Goal: Check status: Check status

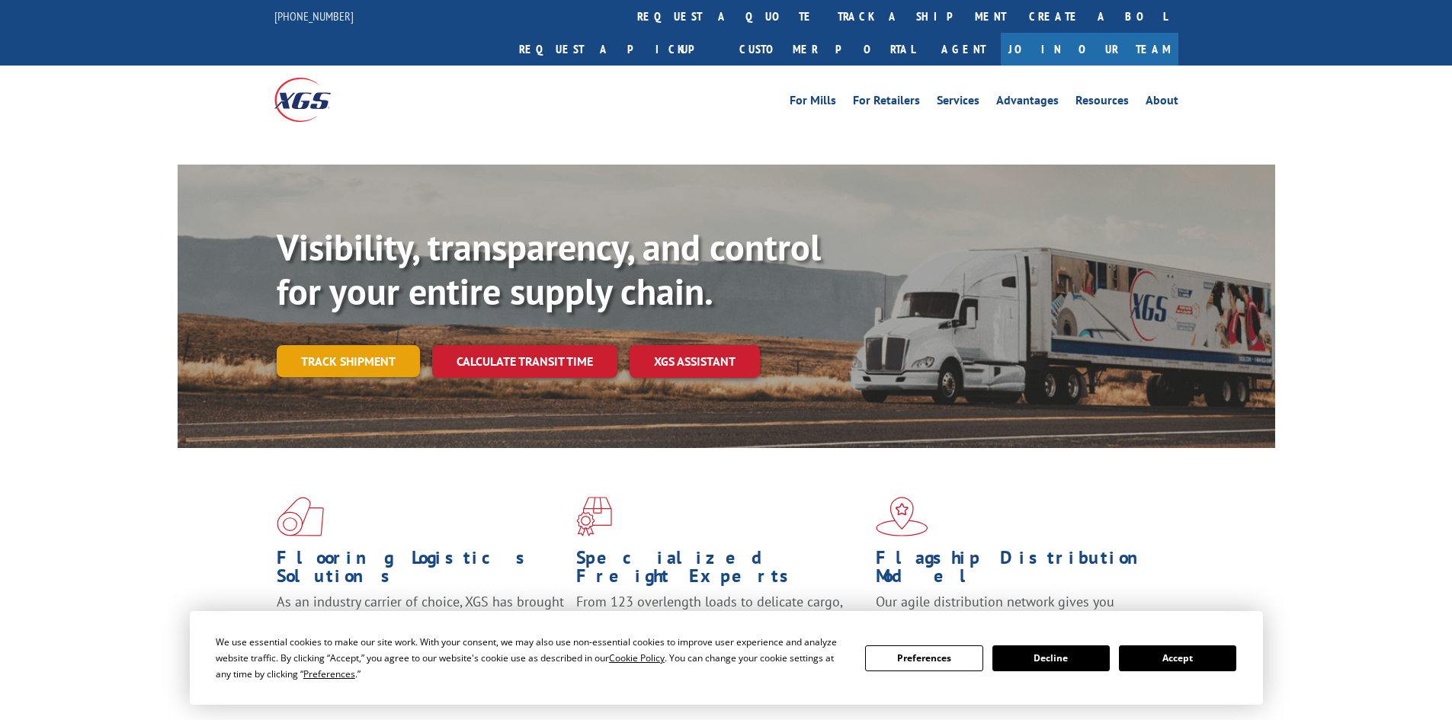
click at [360, 345] on link "Track shipment" at bounding box center [348, 361] width 143 height 32
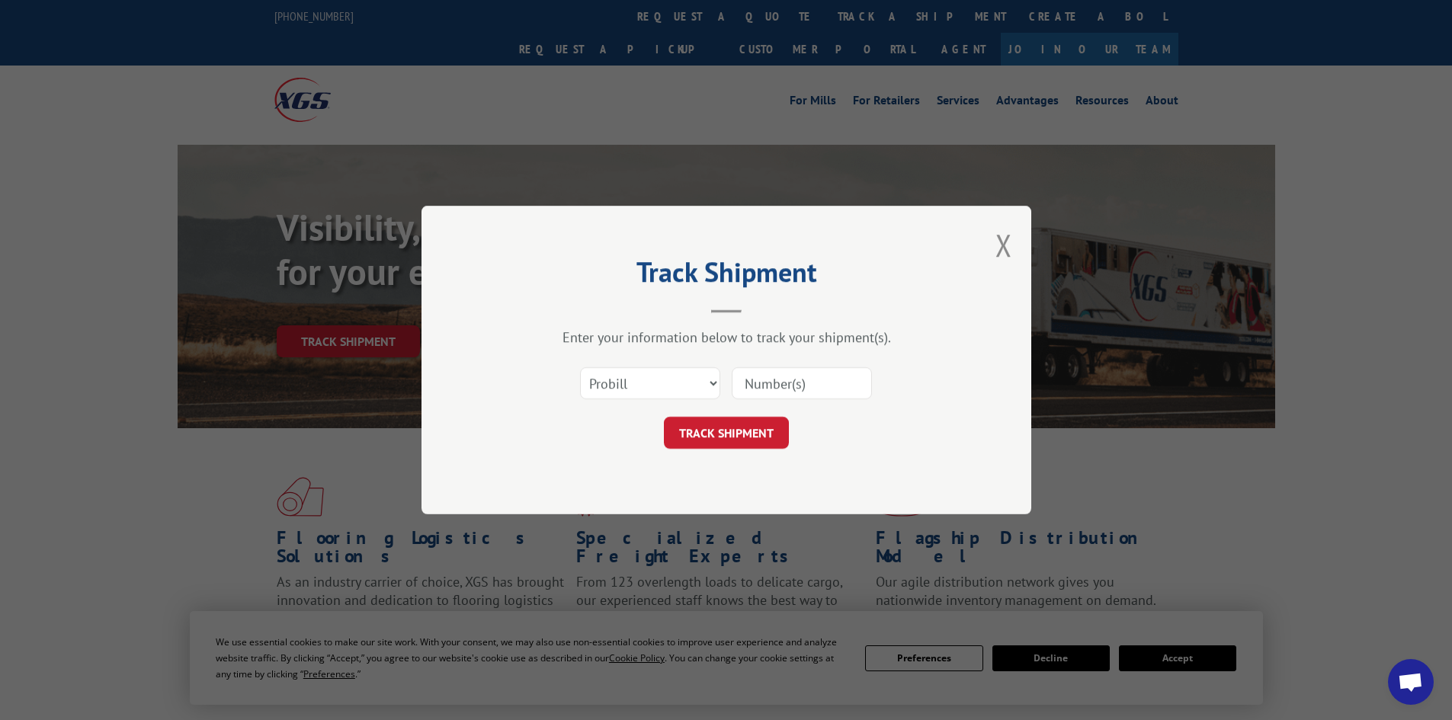
click at [779, 389] on input at bounding box center [802, 383] width 140 height 32
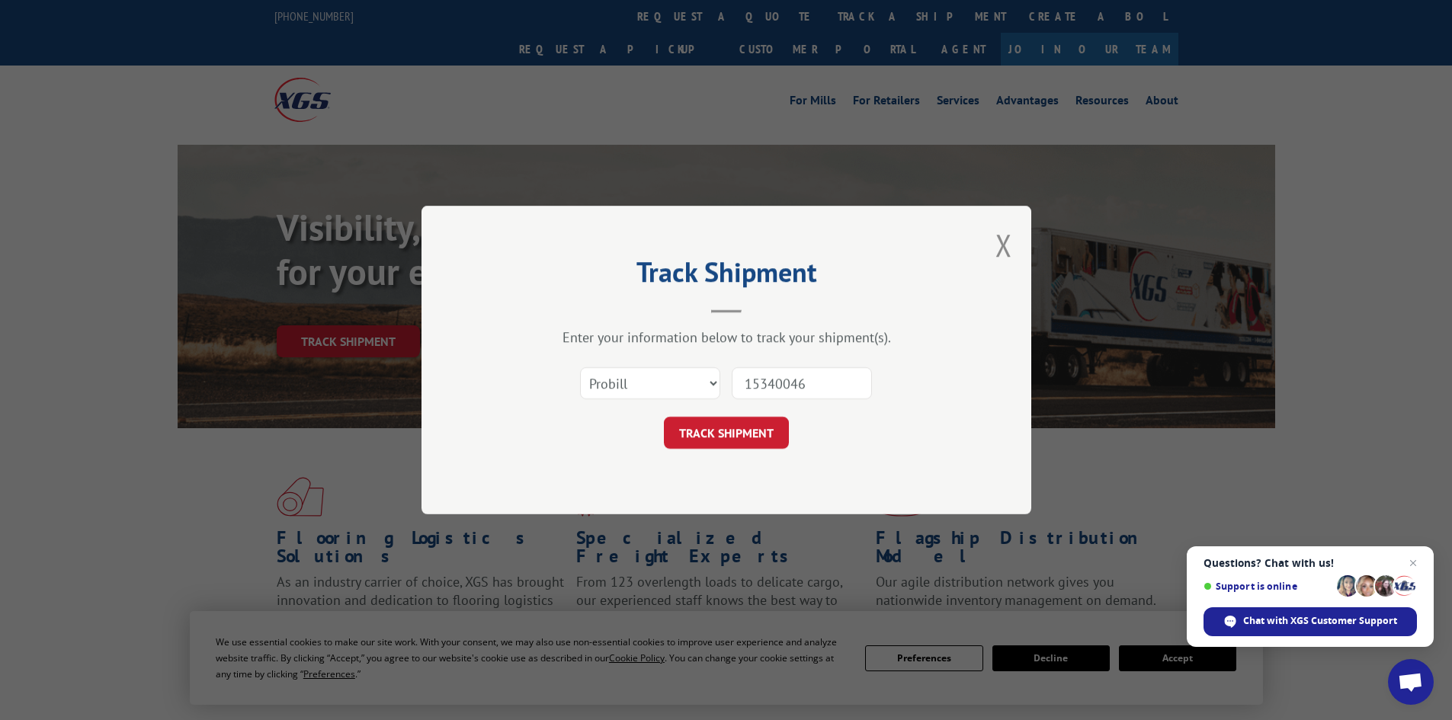
type input "15340046"
click at [664, 417] on button "TRACK SHIPMENT" at bounding box center [726, 433] width 125 height 32
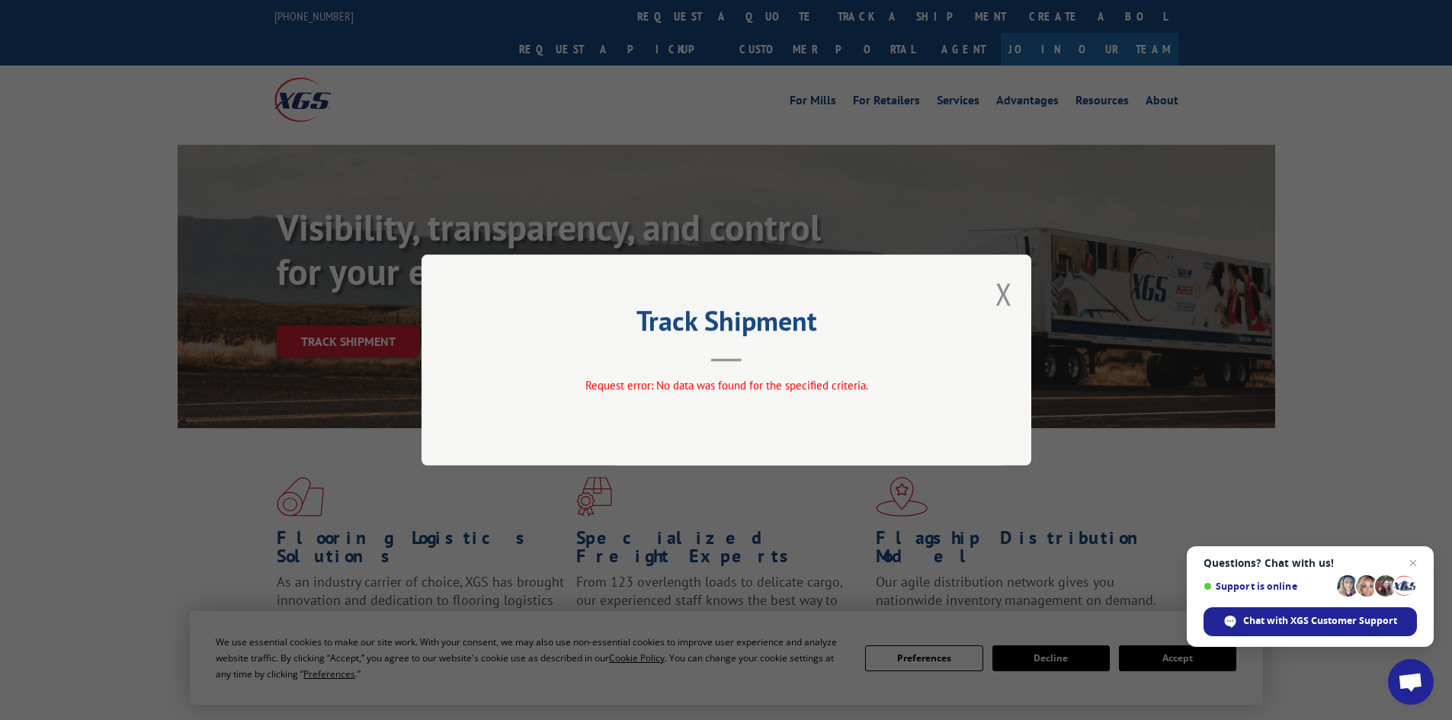
drag, startPoint x: 1008, startPoint y: 287, endPoint x: 629, endPoint y: 227, distance: 383.4
click at [1009, 287] on button "Close modal" at bounding box center [1003, 294] width 17 height 40
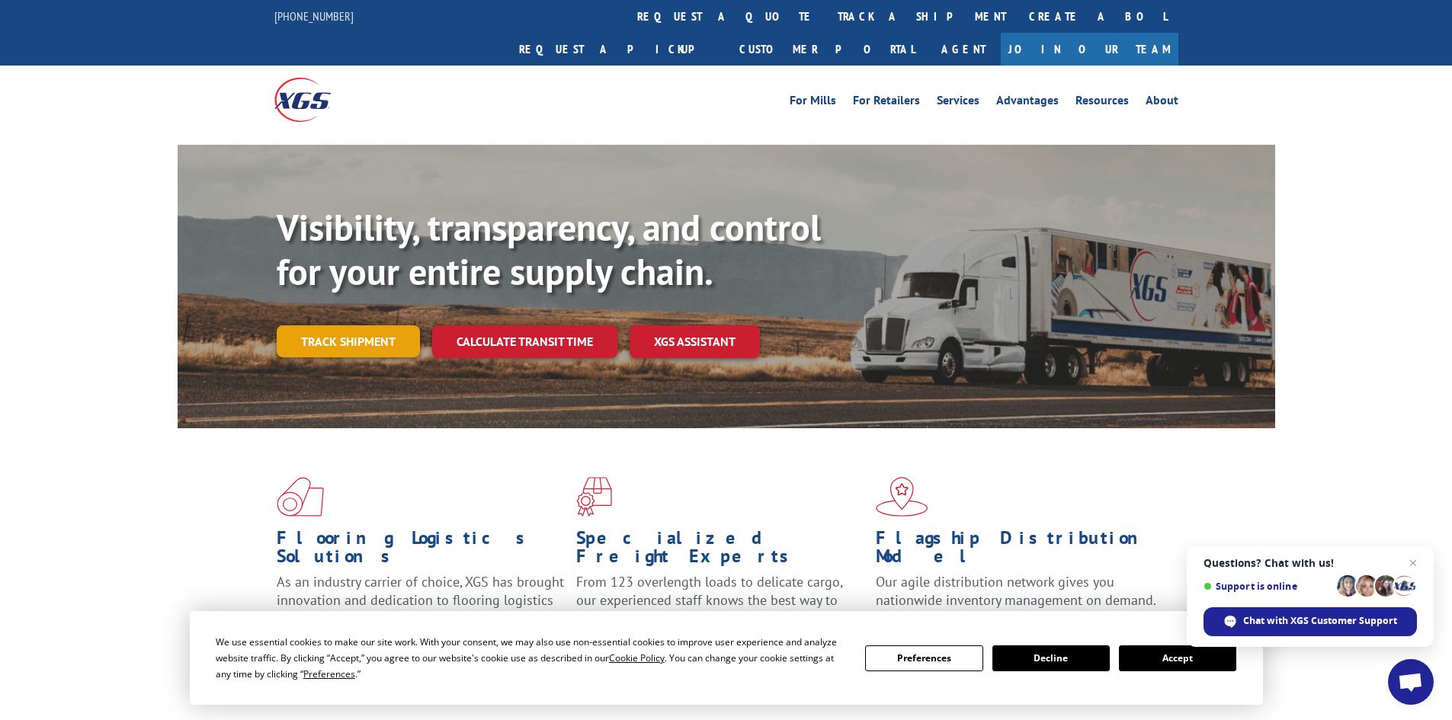
click at [304, 325] on link "Track shipment" at bounding box center [348, 341] width 143 height 32
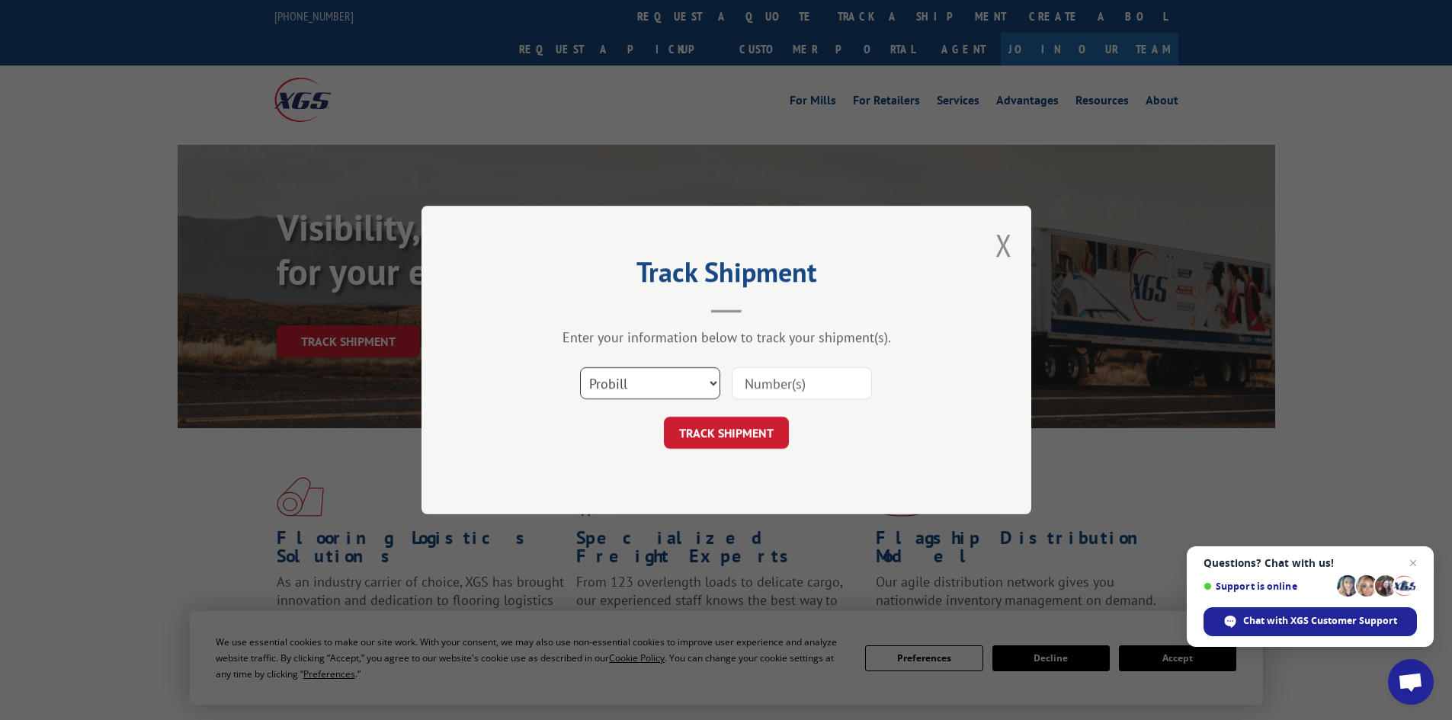
click at [714, 384] on select "Select category... Probill BOL PO" at bounding box center [650, 383] width 140 height 32
select select "bol"
click at [580, 367] on select "Select category... Probill BOL PO" at bounding box center [650, 383] width 140 height 32
click at [780, 391] on input at bounding box center [802, 383] width 140 height 32
type input "15340046"
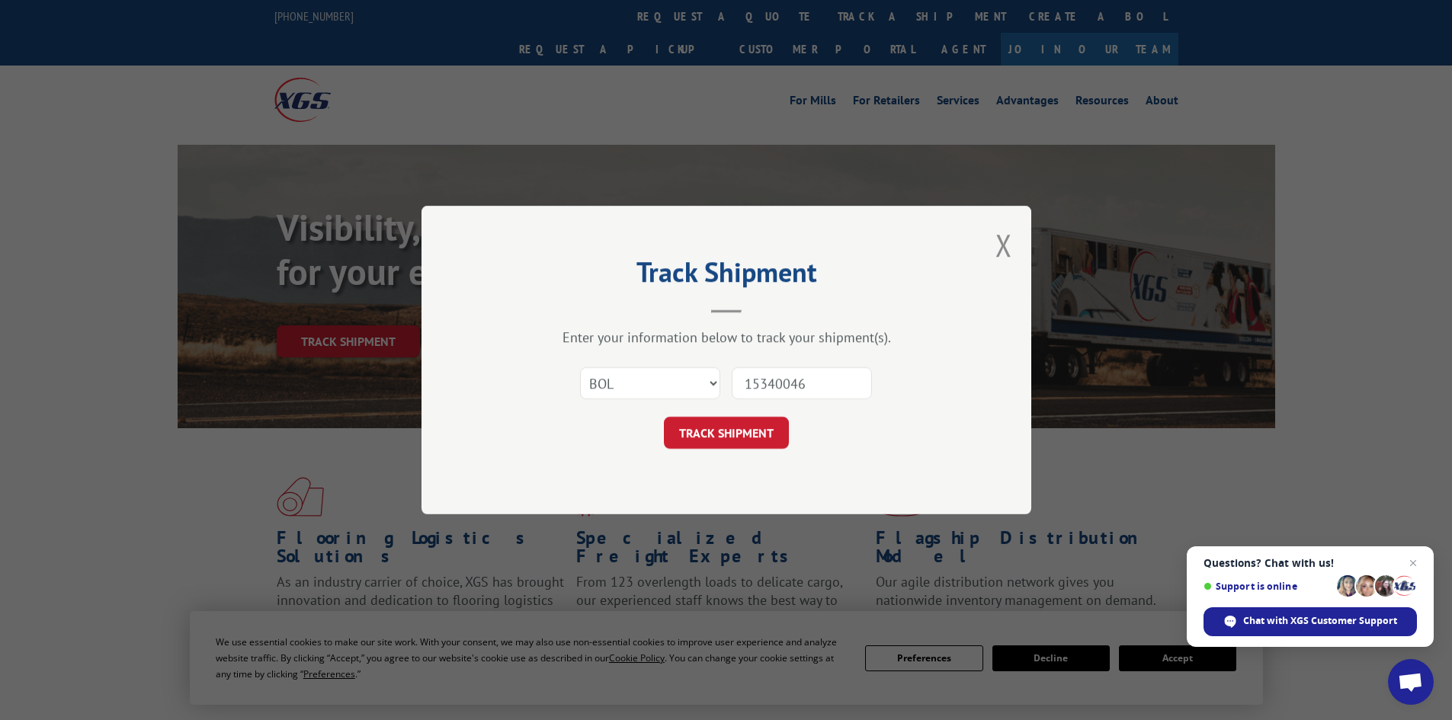
click at [664, 417] on button "TRACK SHIPMENT" at bounding box center [726, 433] width 125 height 32
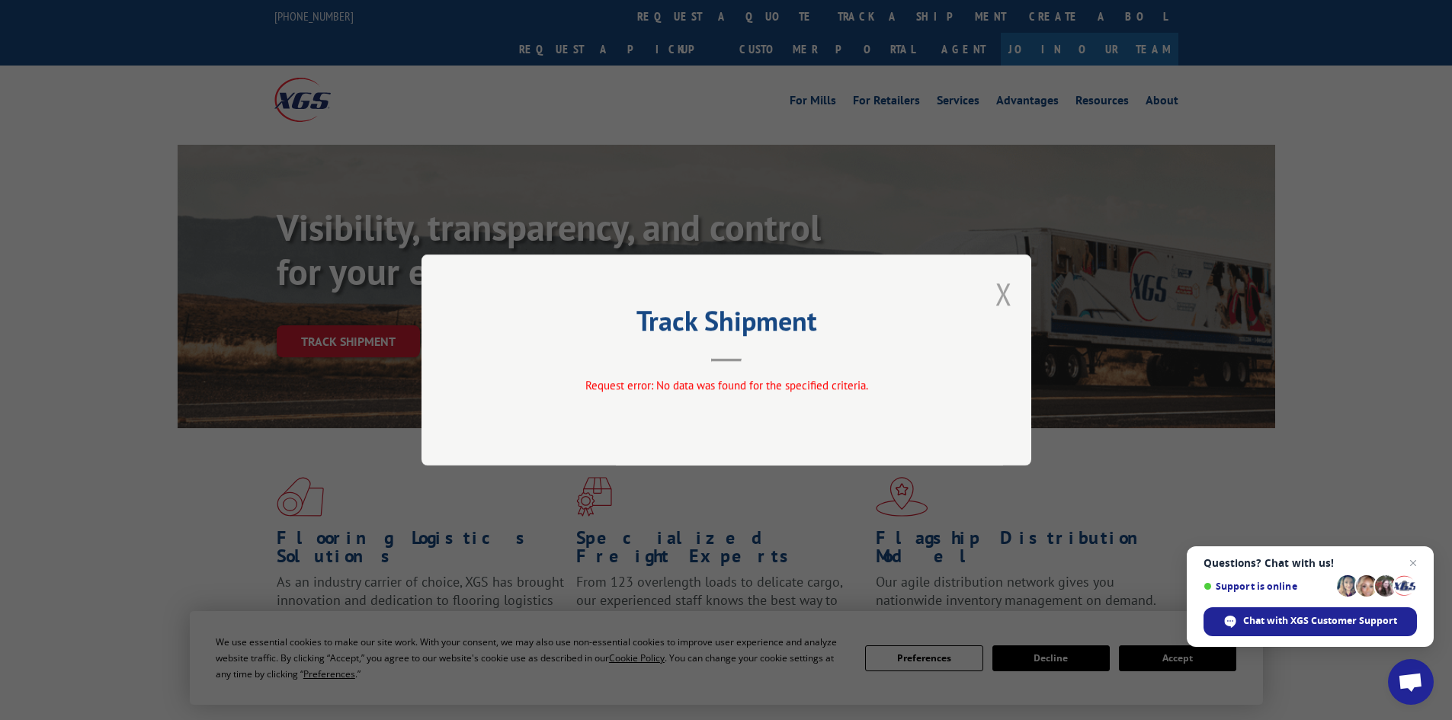
click at [1005, 294] on button "Close modal" at bounding box center [1003, 294] width 17 height 40
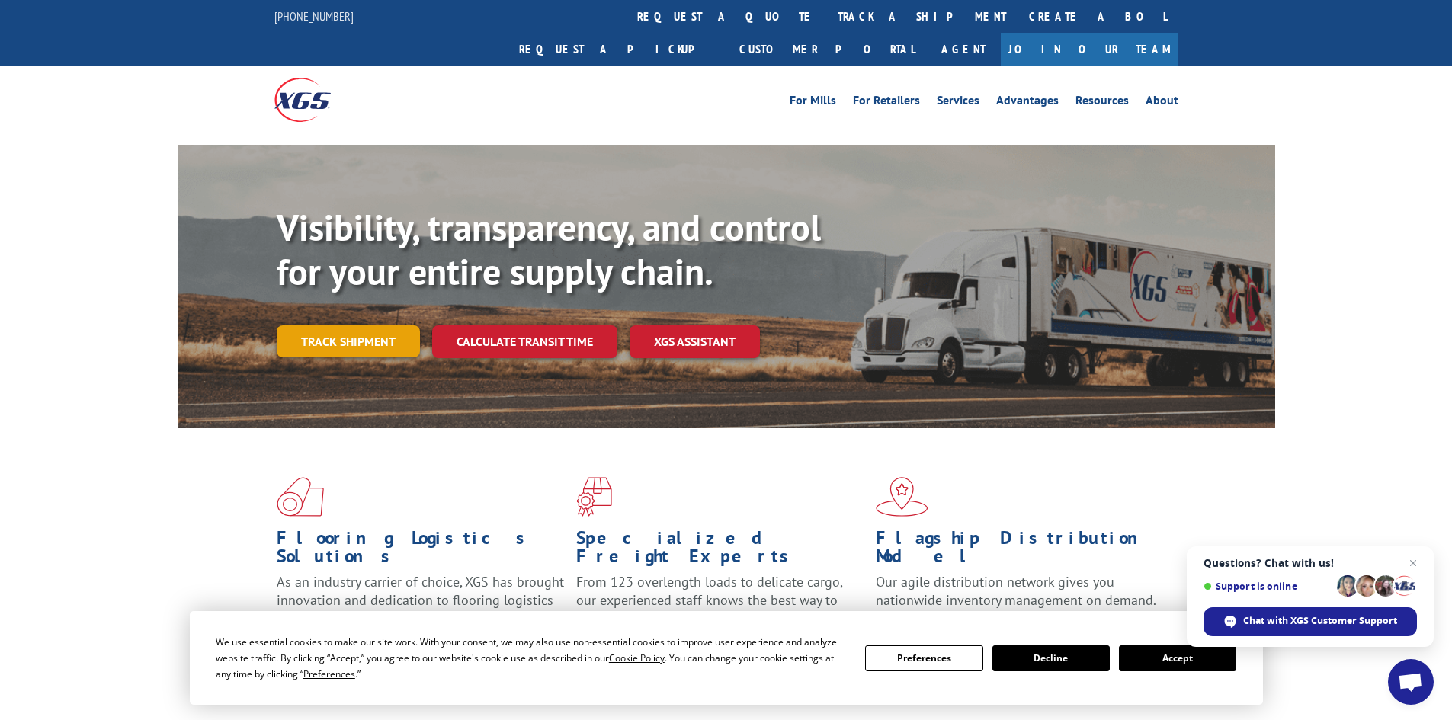
click at [356, 325] on link "Track shipment" at bounding box center [348, 341] width 143 height 32
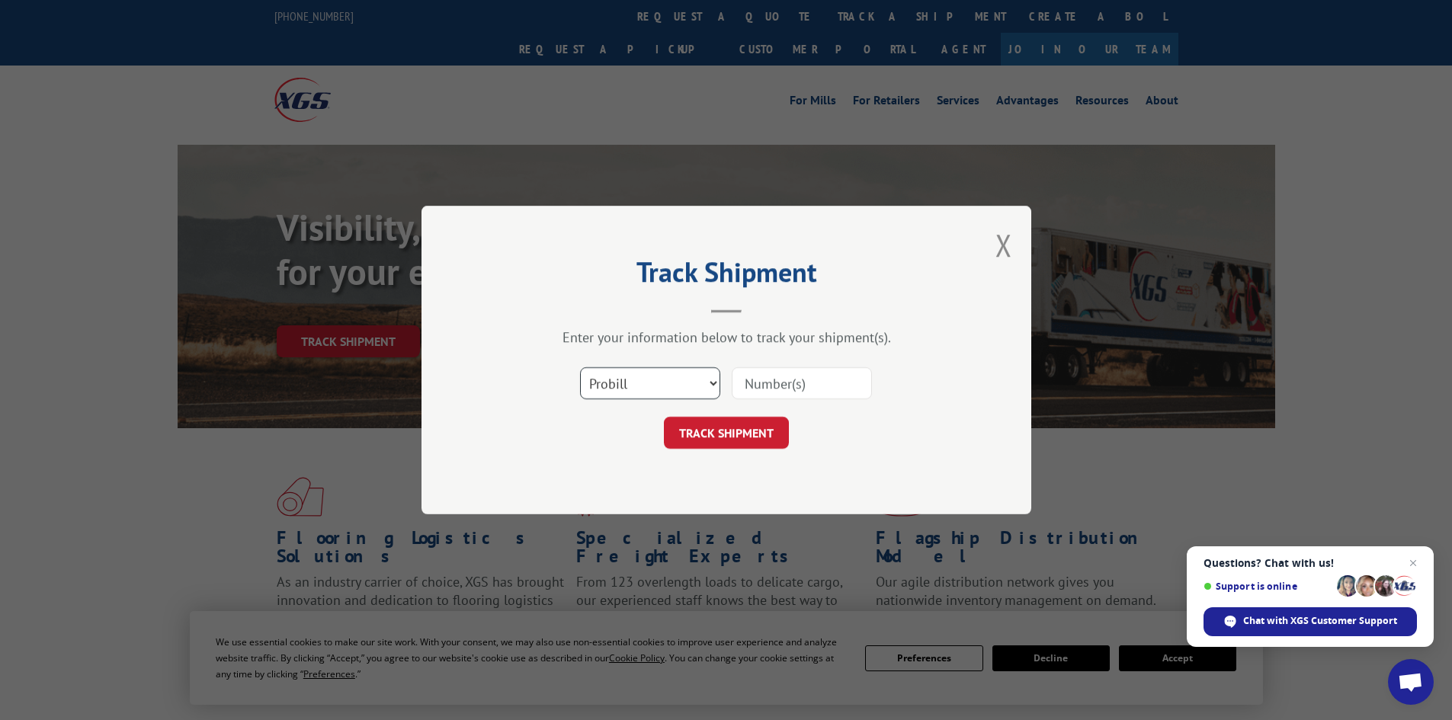
click at [617, 367] on select "Select category... Probill BOL PO" at bounding box center [650, 383] width 140 height 32
select select "po"
click at [580, 367] on select "Select category... Probill BOL PO" at bounding box center [650, 383] width 140 height 32
click at [805, 386] on input at bounding box center [802, 383] width 140 height 32
paste input "21500948"
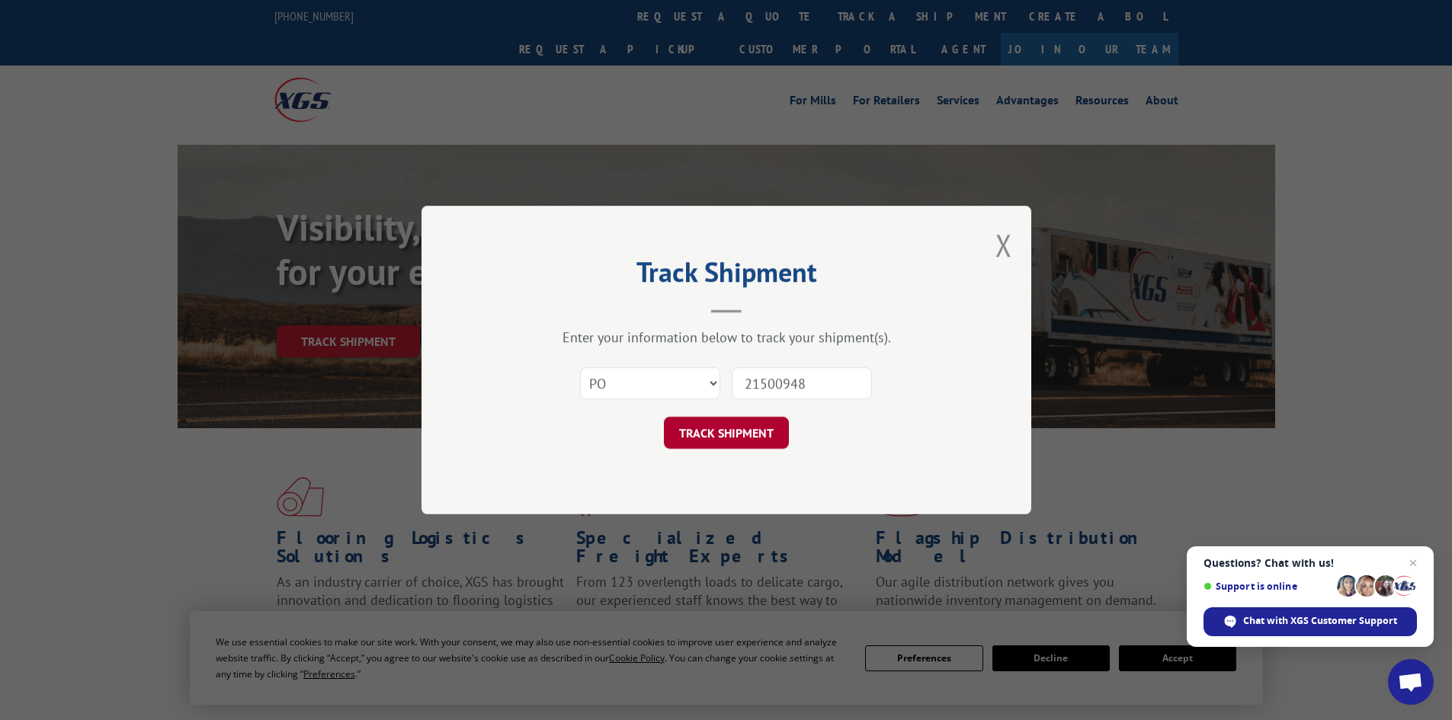
type input "21500948"
click at [751, 421] on button "TRACK SHIPMENT" at bounding box center [726, 433] width 125 height 32
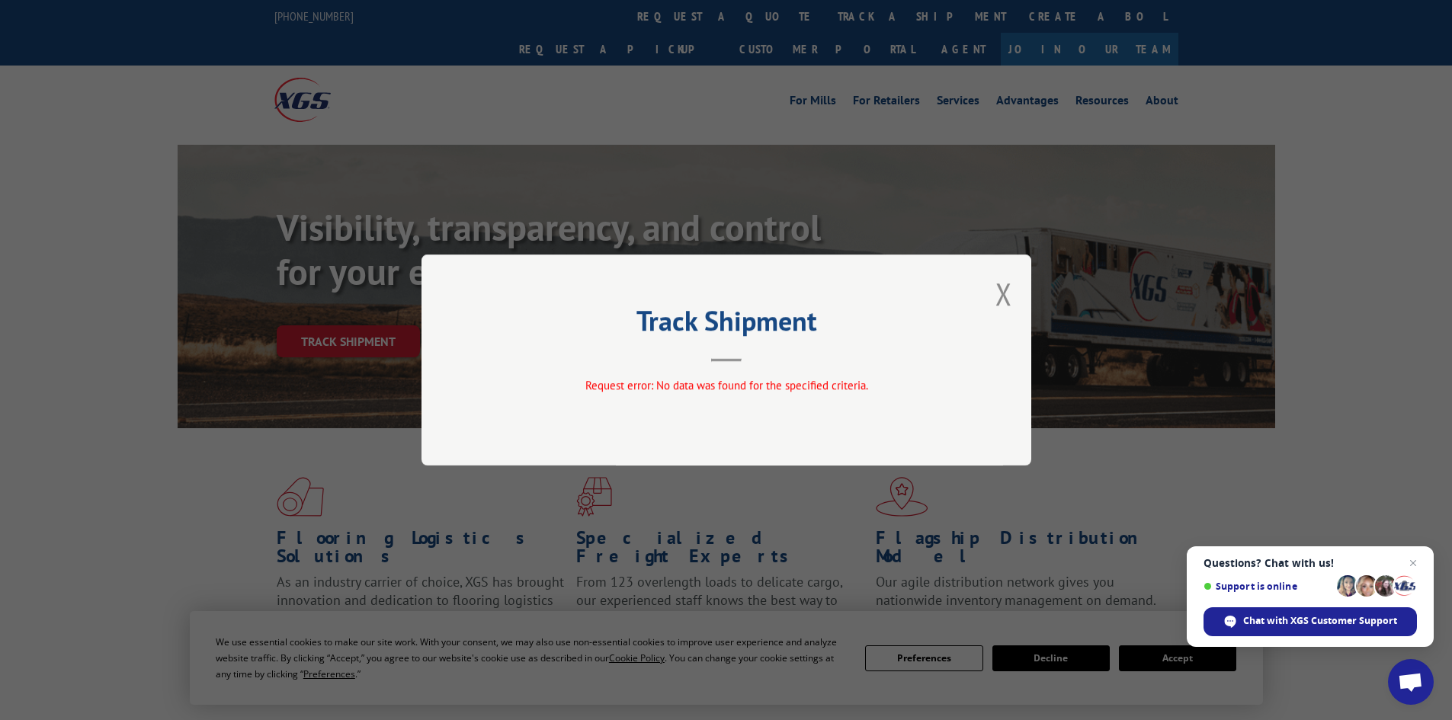
click at [1012, 290] on div "Track Shipment Request error: No data was found for the specified criteria." at bounding box center [726, 360] width 610 height 211
click at [1008, 288] on button "Close modal" at bounding box center [1003, 294] width 17 height 40
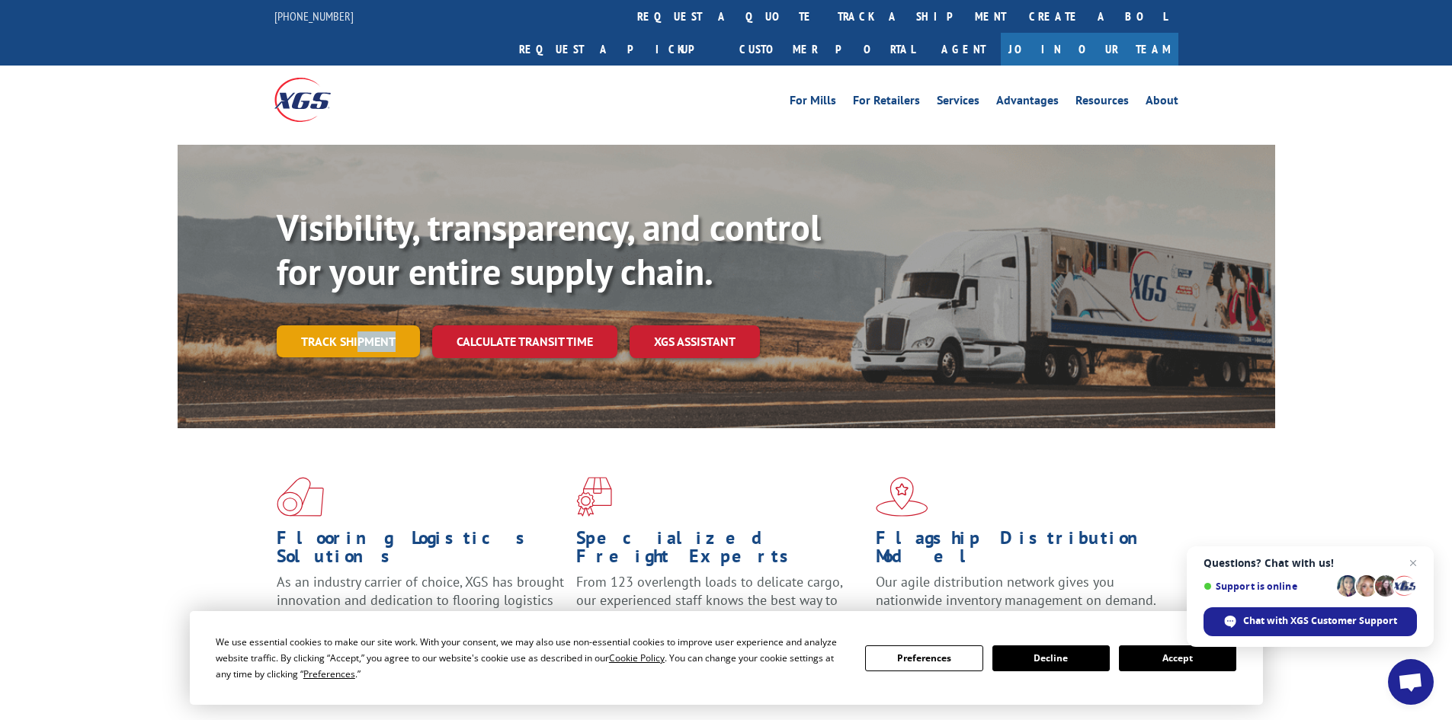
click at [356, 321] on div "Visibility, transparency, and control for your entire supply chain. Track shipm…" at bounding box center [776, 312] width 998 height 213
drag, startPoint x: 365, startPoint y: 309, endPoint x: 466, endPoint y: 335, distance: 103.9
click at [366, 325] on link "Track shipment" at bounding box center [348, 341] width 143 height 32
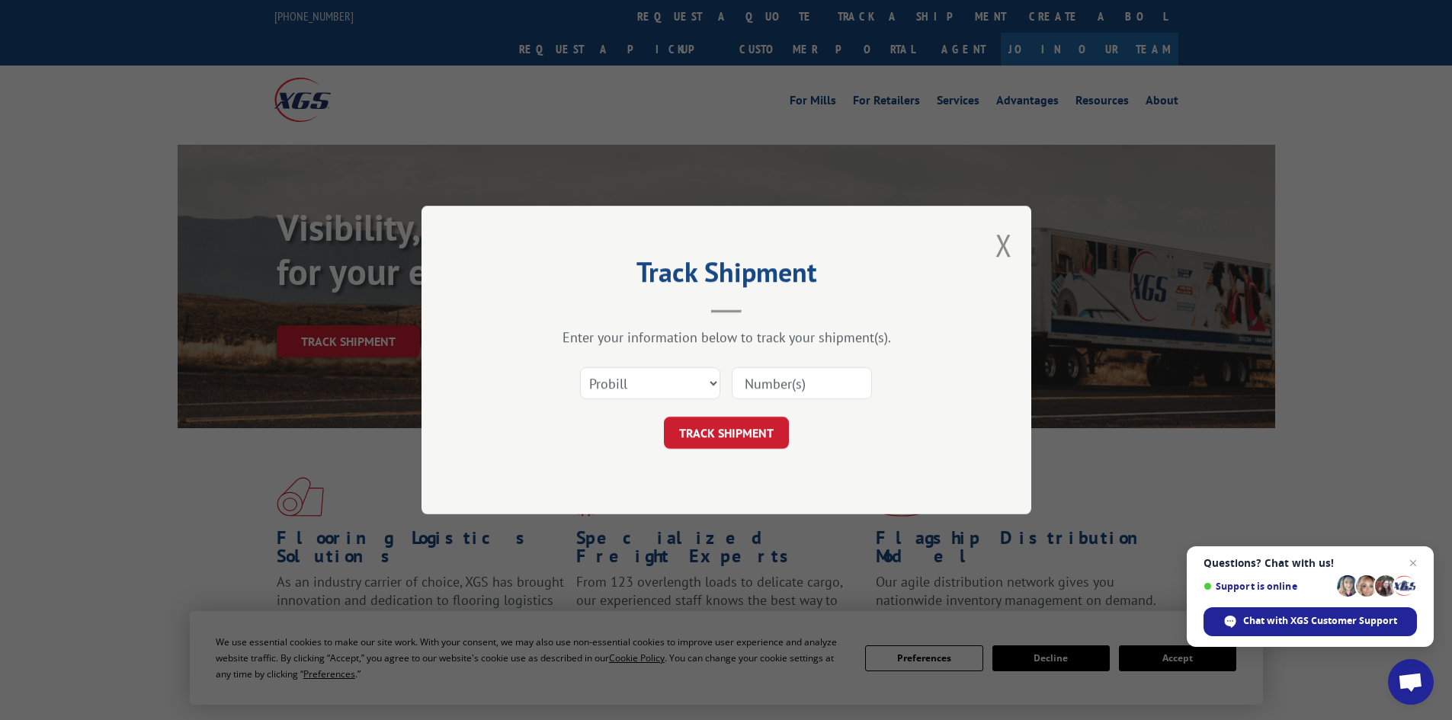
click at [844, 380] on input at bounding box center [802, 383] width 140 height 32
type input "153400416"
click at [664, 417] on button "TRACK SHIPMENT" at bounding box center [726, 433] width 125 height 32
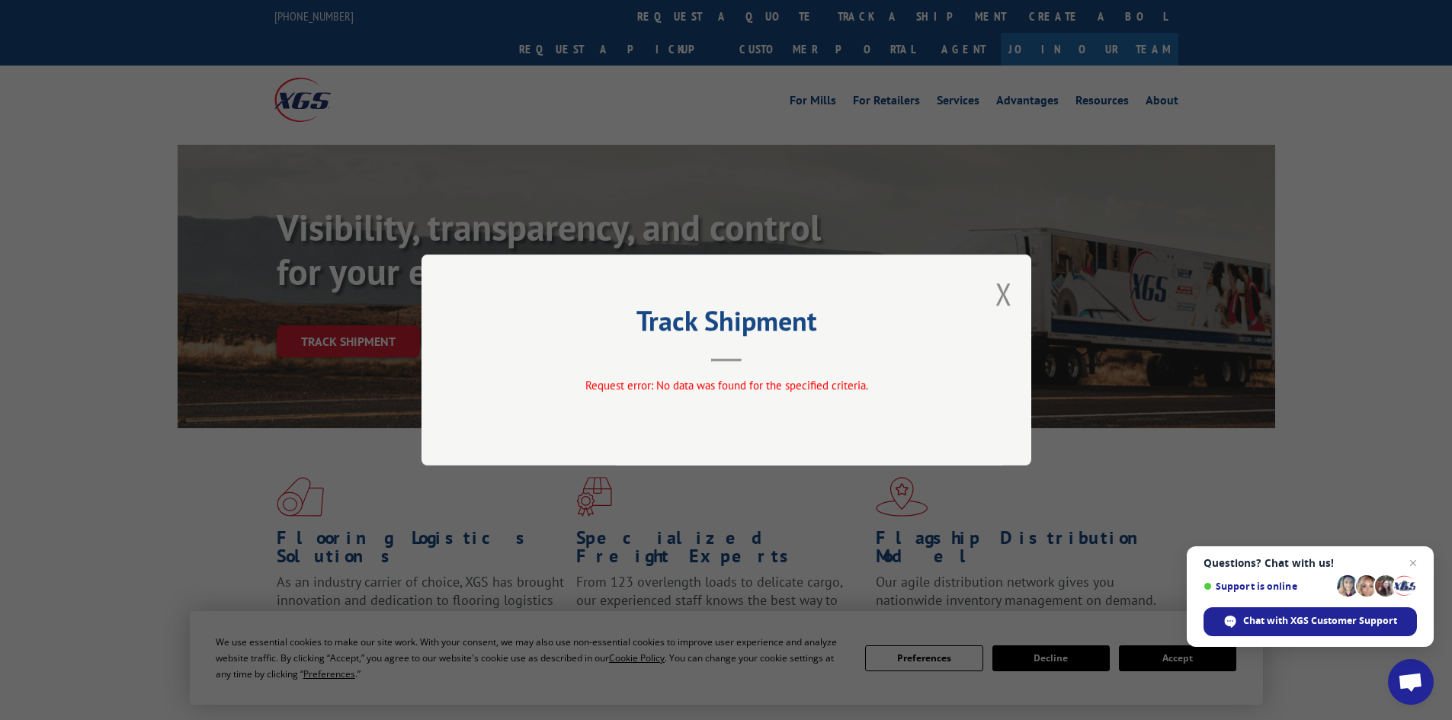
click at [1003, 303] on button "Close modal" at bounding box center [1003, 294] width 17 height 40
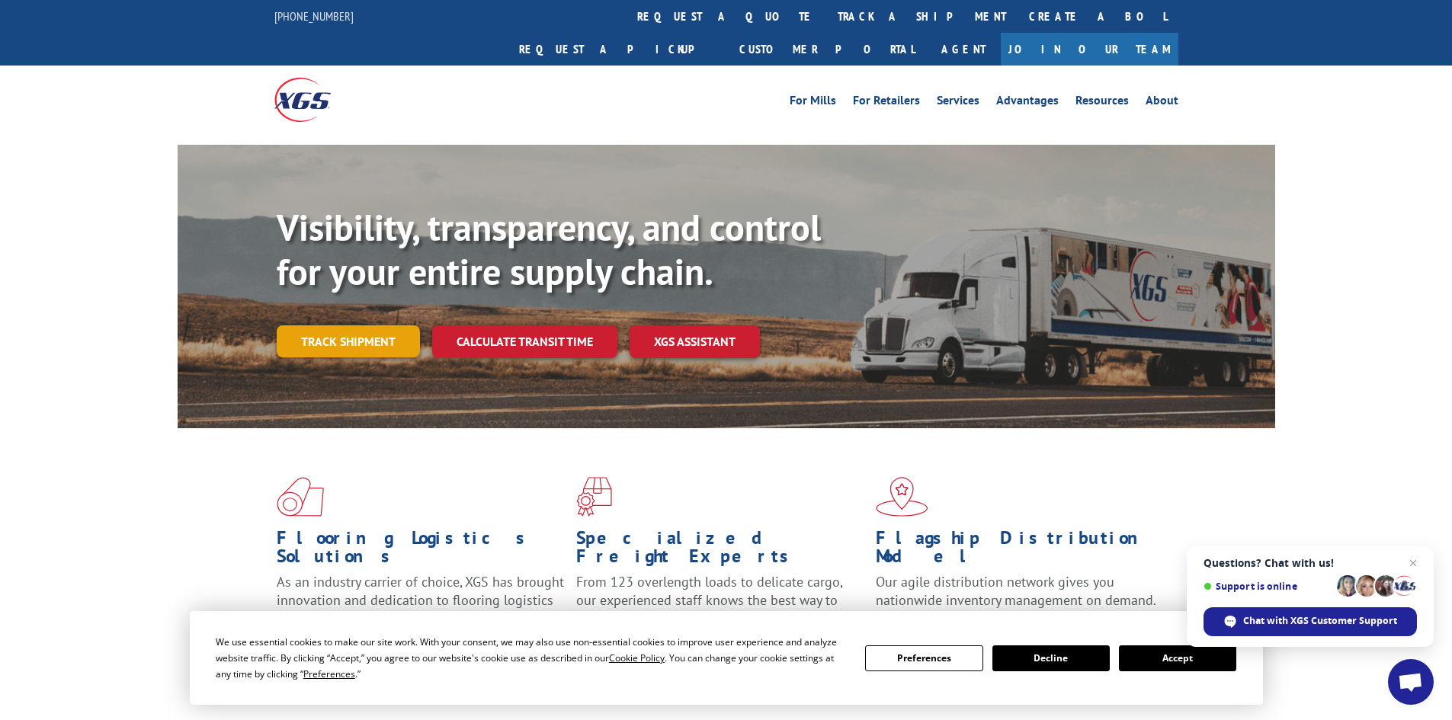
drag, startPoint x: 364, startPoint y: 311, endPoint x: 272, endPoint y: 308, distance: 92.3
click at [363, 325] on link "Track shipment" at bounding box center [348, 341] width 143 height 32
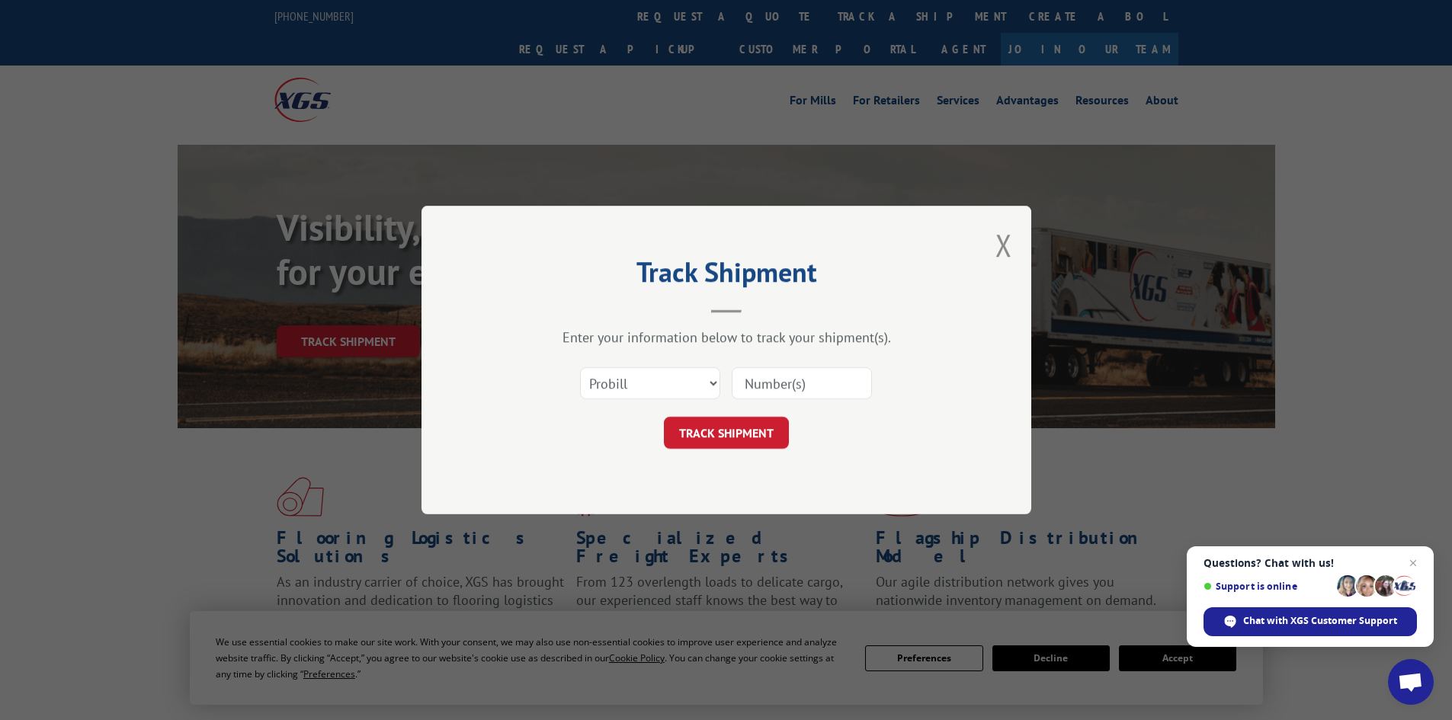
click at [670, 364] on div "Select category... Probill BOL PO" at bounding box center [726, 383] width 457 height 50
click at [666, 366] on div "Select category... Probill BOL PO" at bounding box center [650, 383] width 139 height 35
click at [660, 382] on select "Select category... Probill BOL PO" at bounding box center [650, 383] width 140 height 32
select select "bol"
click at [580, 367] on select "Select category... Probill BOL PO" at bounding box center [650, 383] width 140 height 32
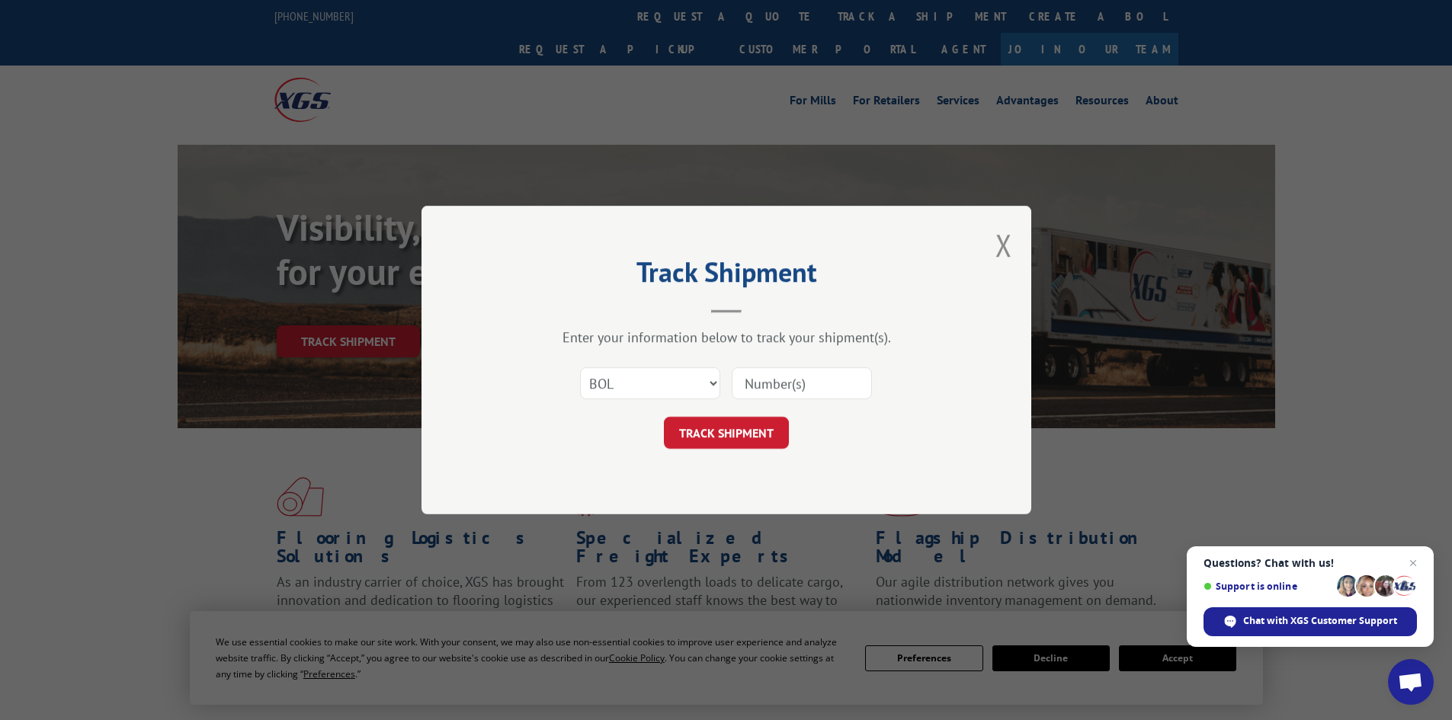
click at [808, 374] on input at bounding box center [802, 383] width 140 height 32
type input "153400416"
click at [664, 417] on button "TRACK SHIPMENT" at bounding box center [726, 433] width 125 height 32
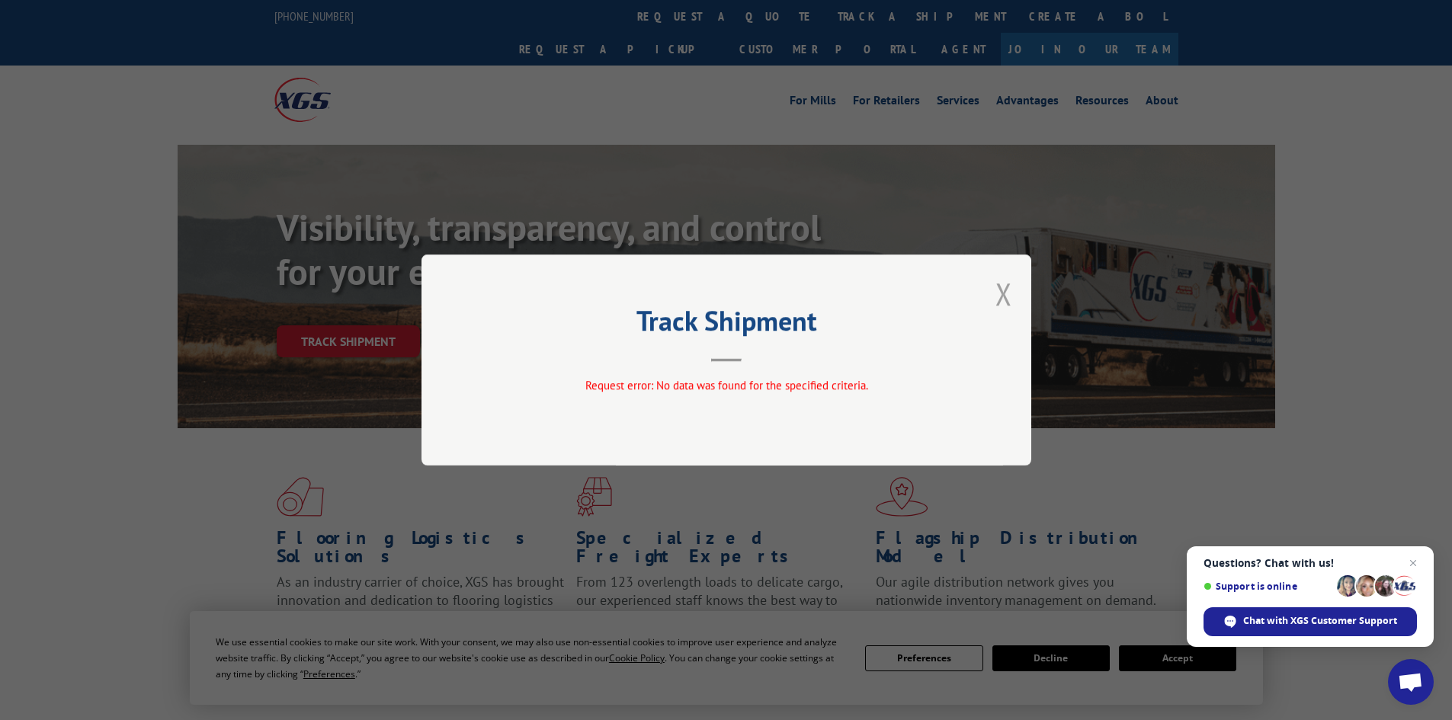
click at [997, 298] on button "Close modal" at bounding box center [1003, 294] width 17 height 40
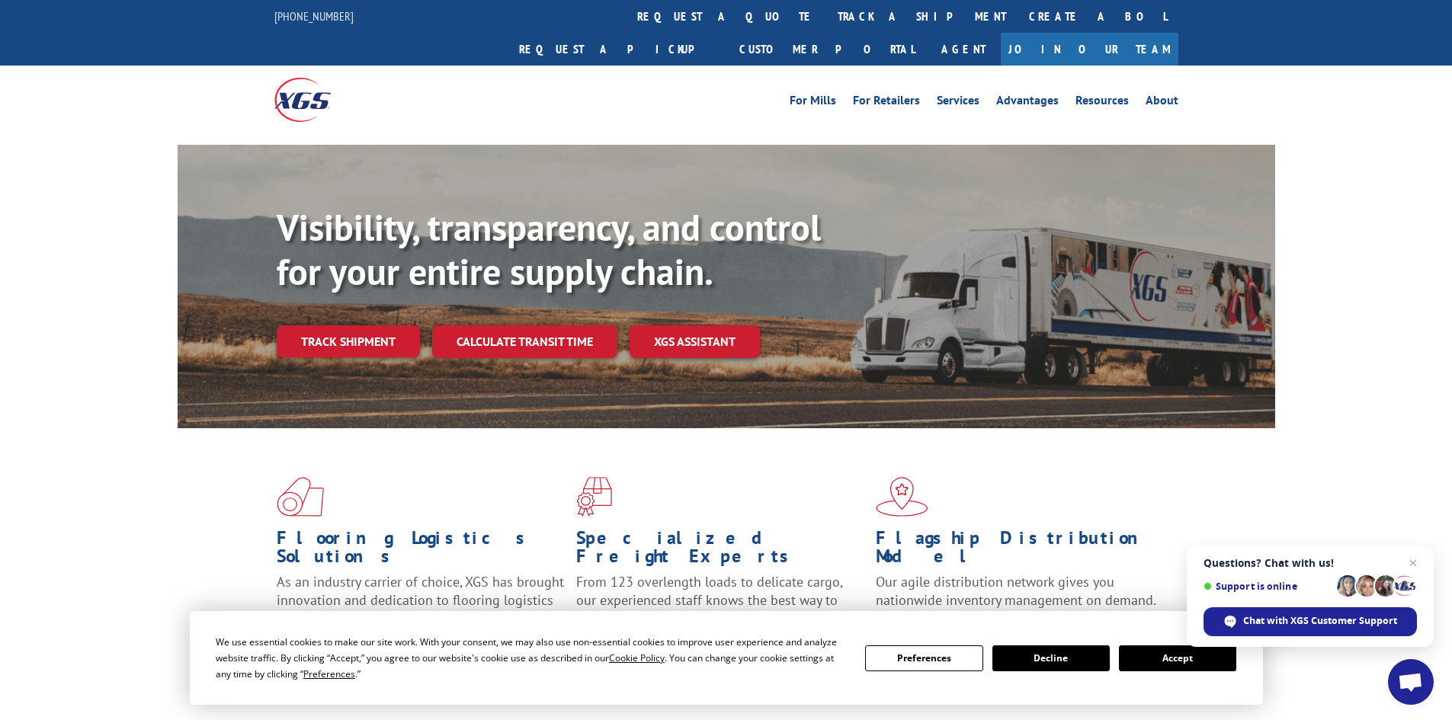
click at [357, 325] on link "Track shipment" at bounding box center [348, 341] width 143 height 32
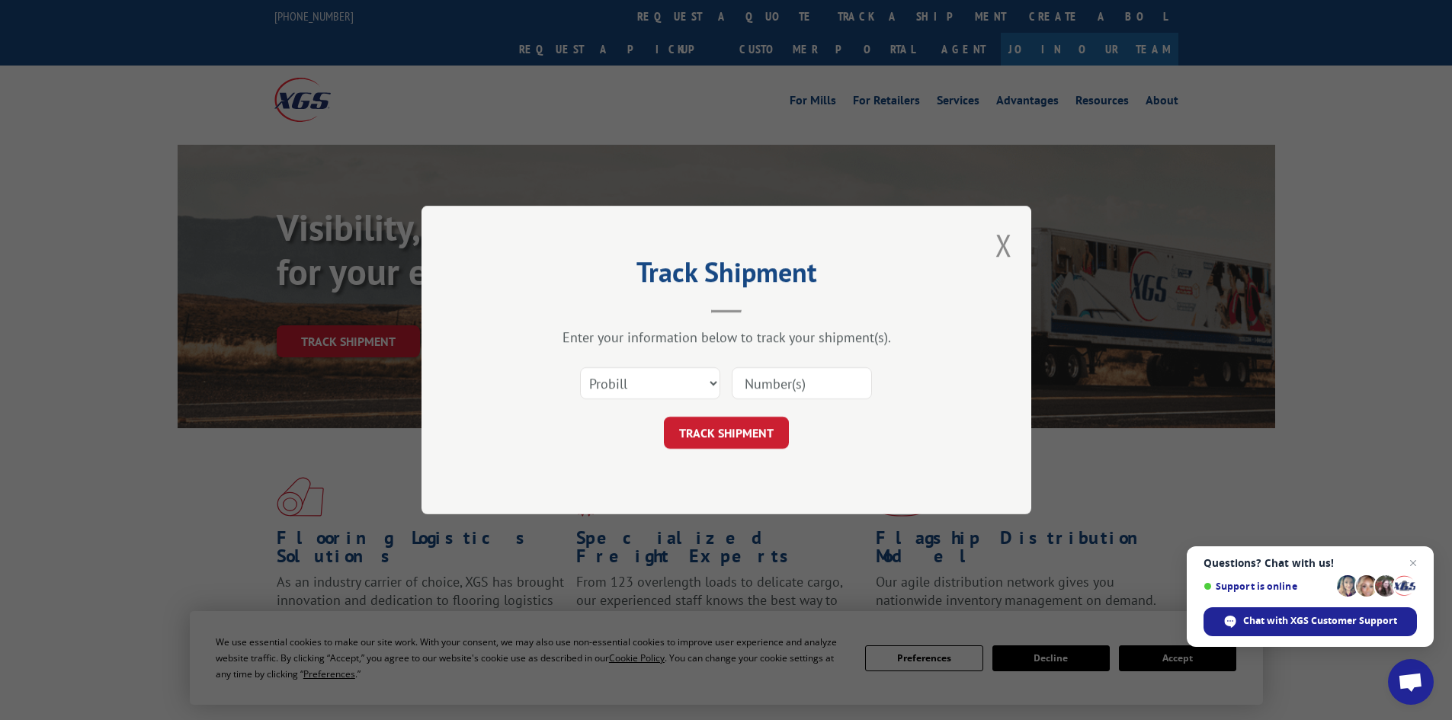
click at [825, 387] on input at bounding box center [802, 383] width 140 height 32
paste input "17450698"
type input "17450698"
click at [757, 434] on button "TRACK SHIPMENT" at bounding box center [726, 433] width 125 height 32
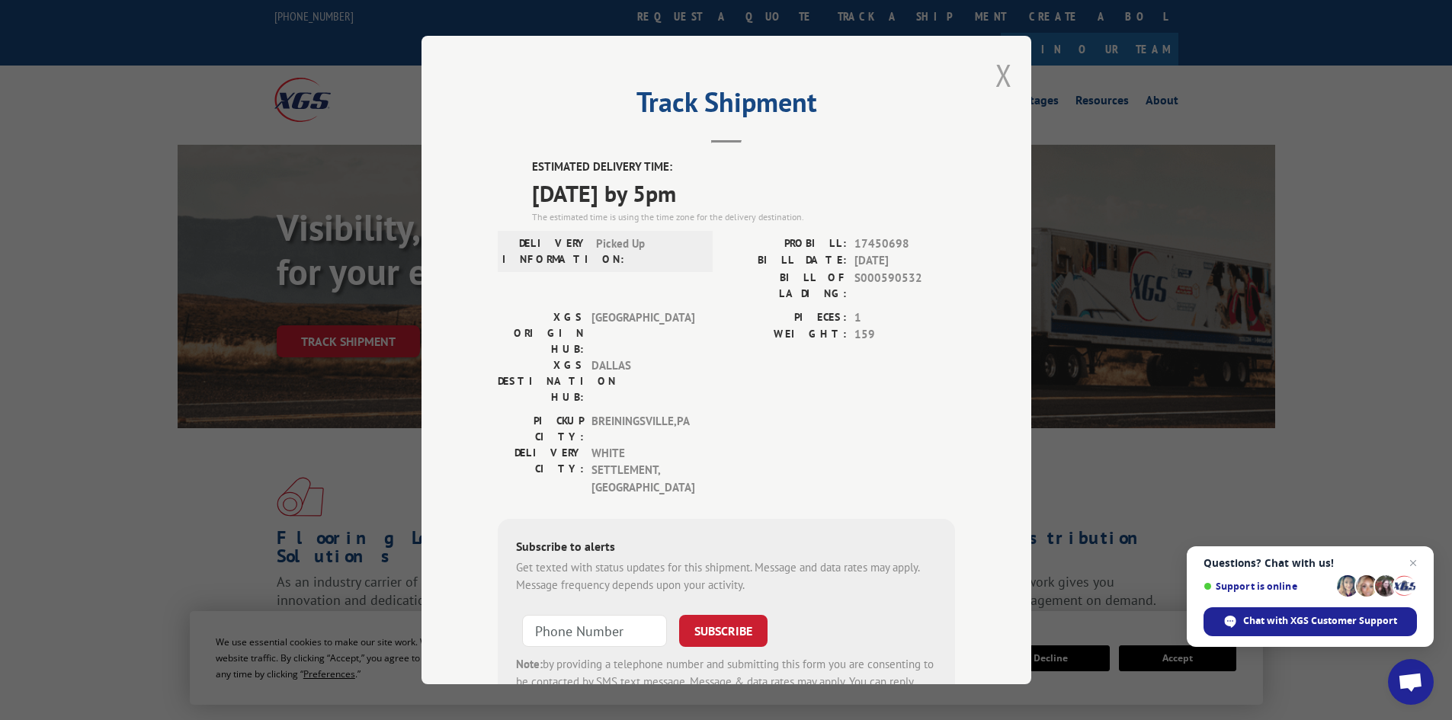
click at [995, 79] on button "Close modal" at bounding box center [1003, 75] width 17 height 40
